Goal: Task Accomplishment & Management: Manage account settings

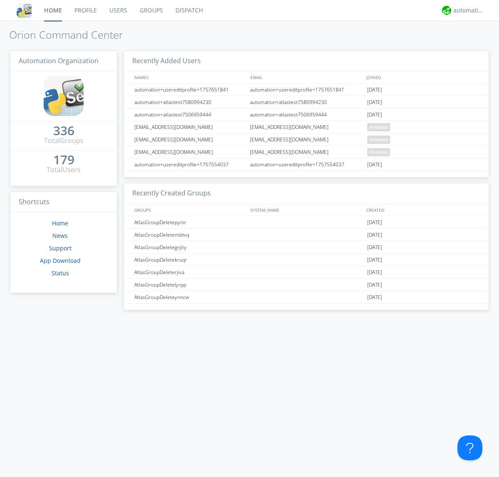
click at [118, 10] on link "Users" at bounding box center [118, 10] width 30 height 21
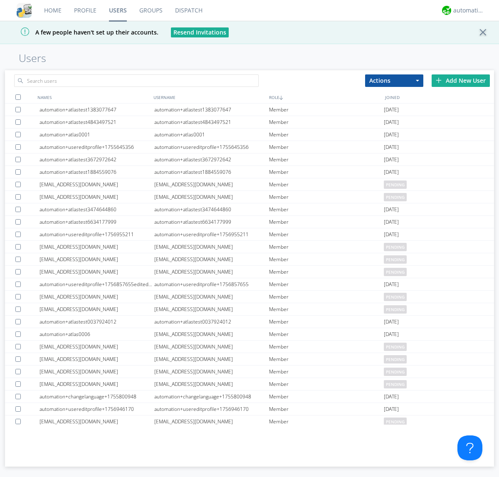
click at [461, 80] on div "Add New User" at bounding box center [460, 80] width 58 height 12
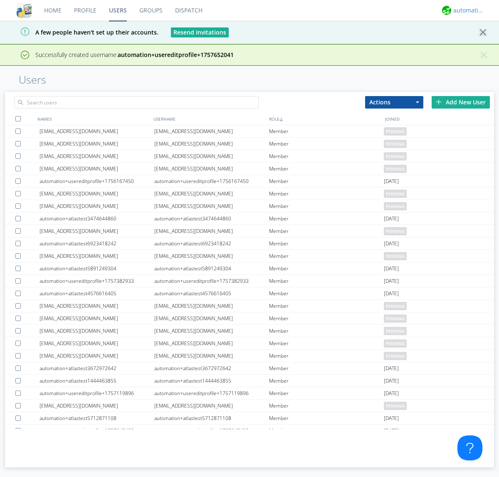
click at [466, 10] on div "automation+atlas" at bounding box center [468, 10] width 31 height 8
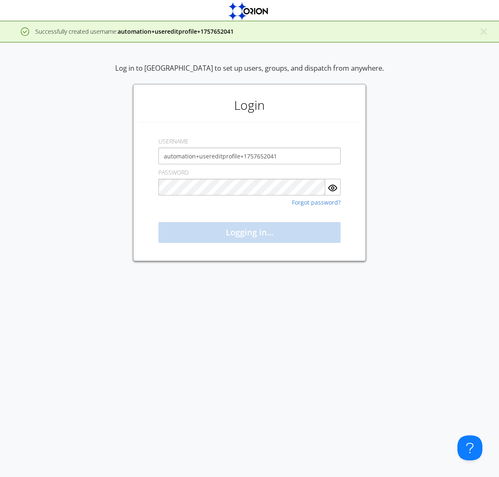
type input "automation+usereditprofile+1757652041"
